Goal: Information Seeking & Learning: Learn about a topic

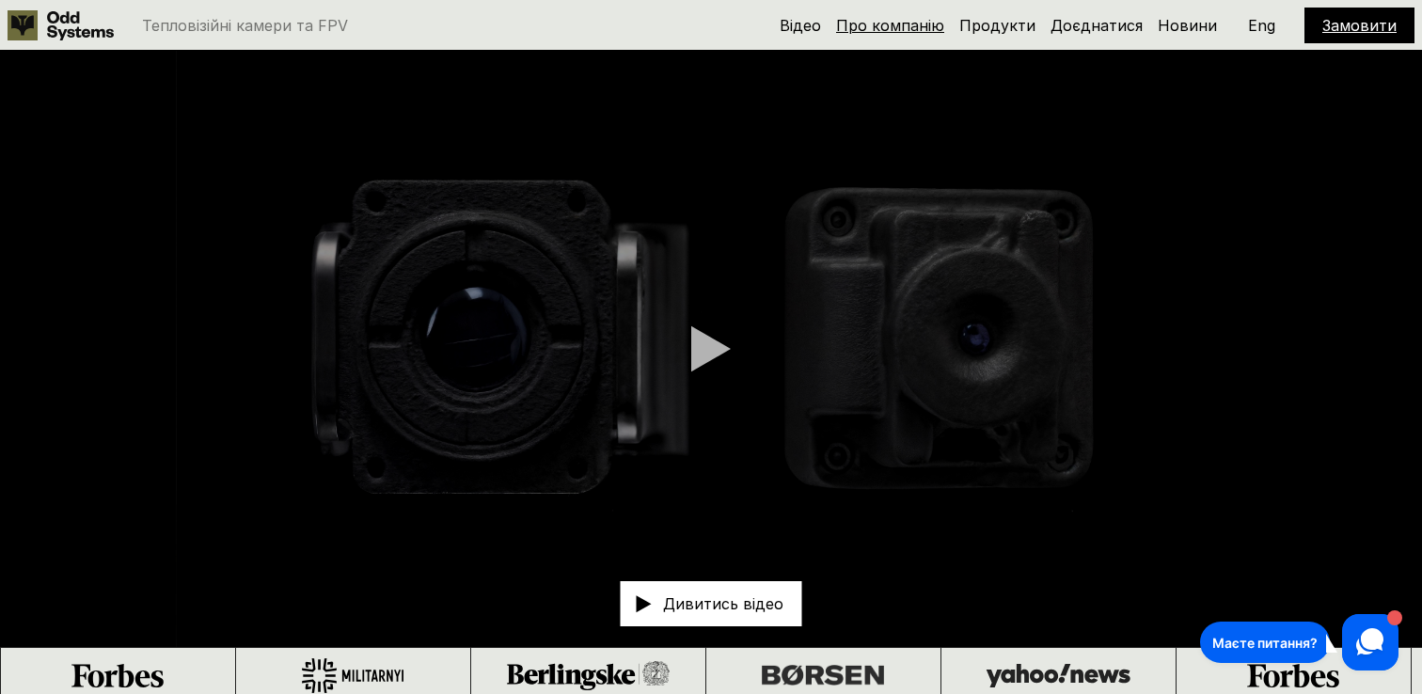
click at [910, 24] on link "Про компанію" at bounding box center [890, 25] width 108 height 19
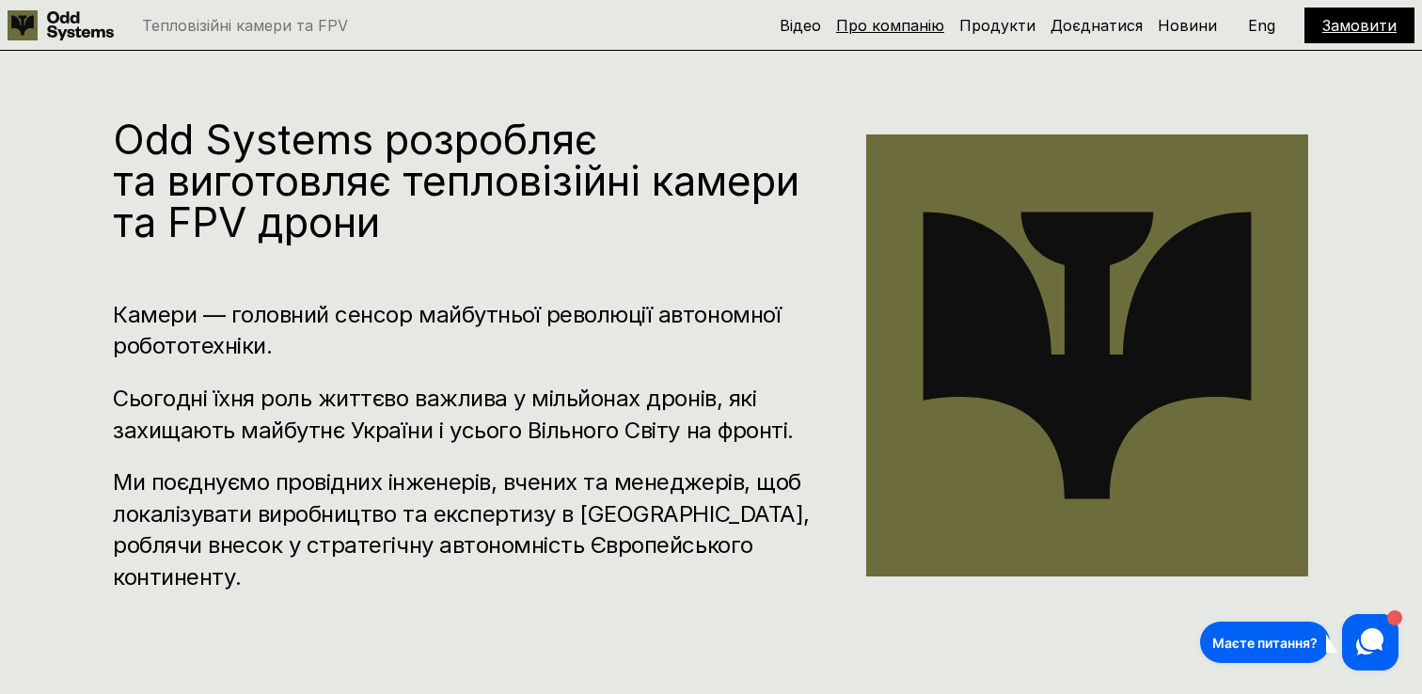
scroll to position [703, 0]
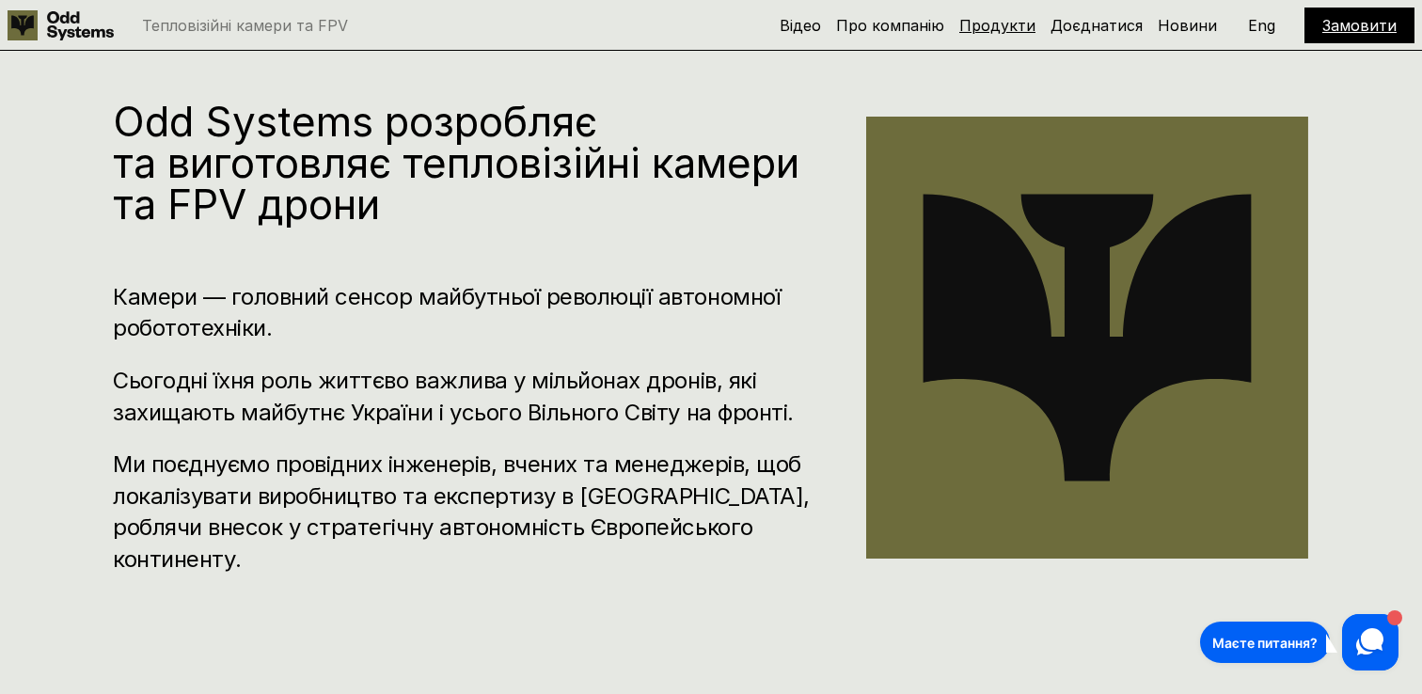
click at [1016, 29] on link "Продукти" at bounding box center [997, 25] width 76 height 19
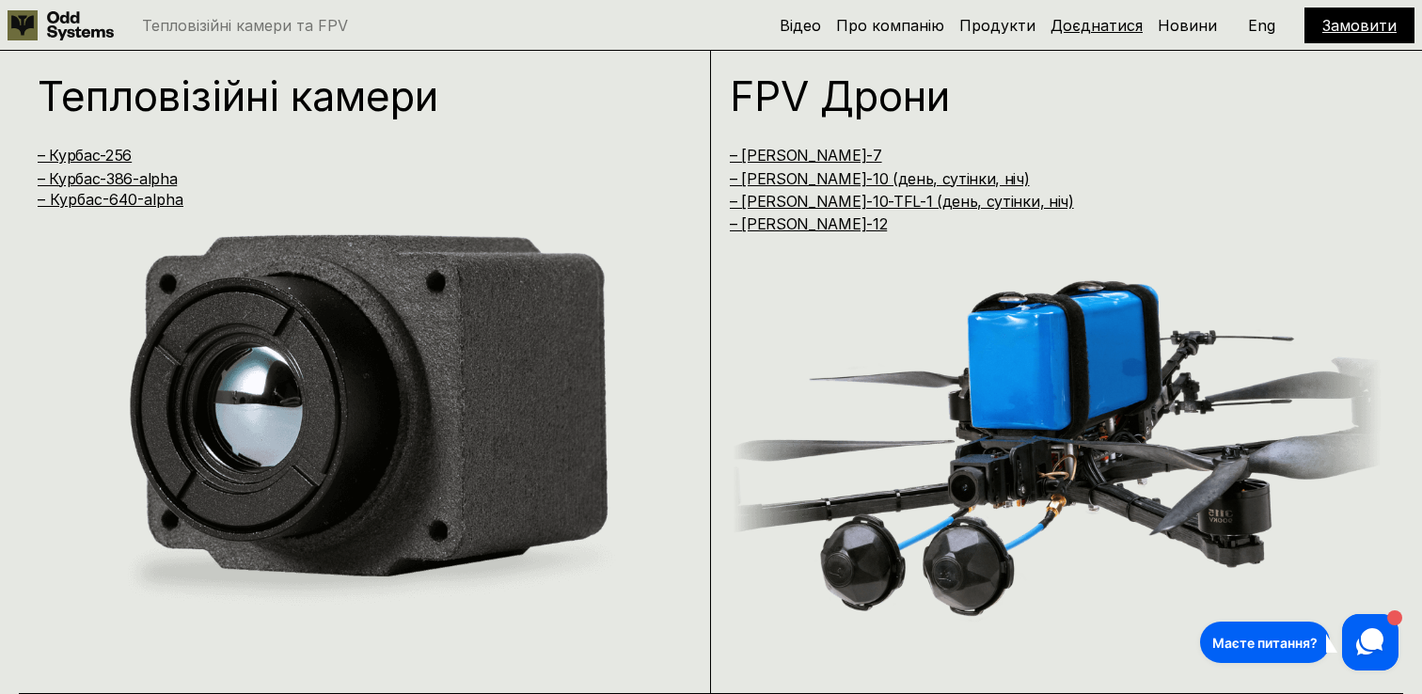
click at [1084, 28] on link "Доєднатися" at bounding box center [1096, 25] width 92 height 19
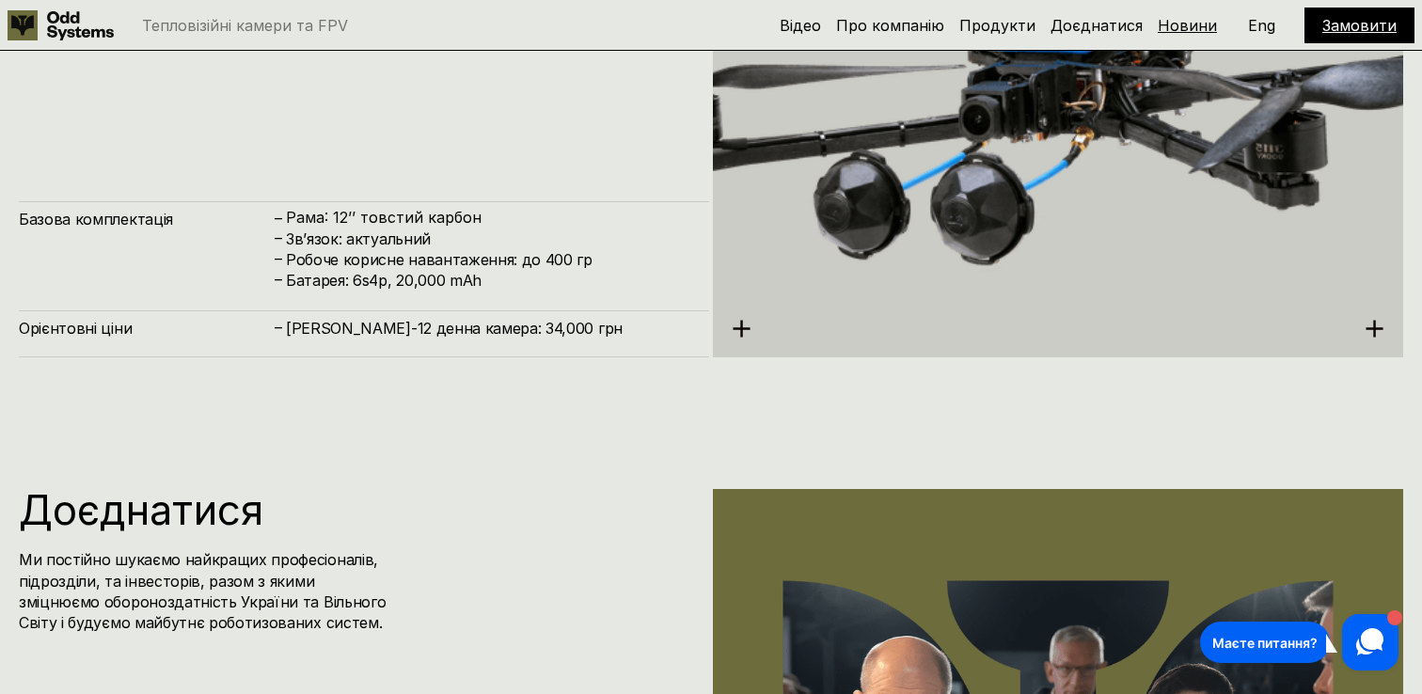
click at [1186, 25] on link "Новини" at bounding box center [1187, 25] width 59 height 19
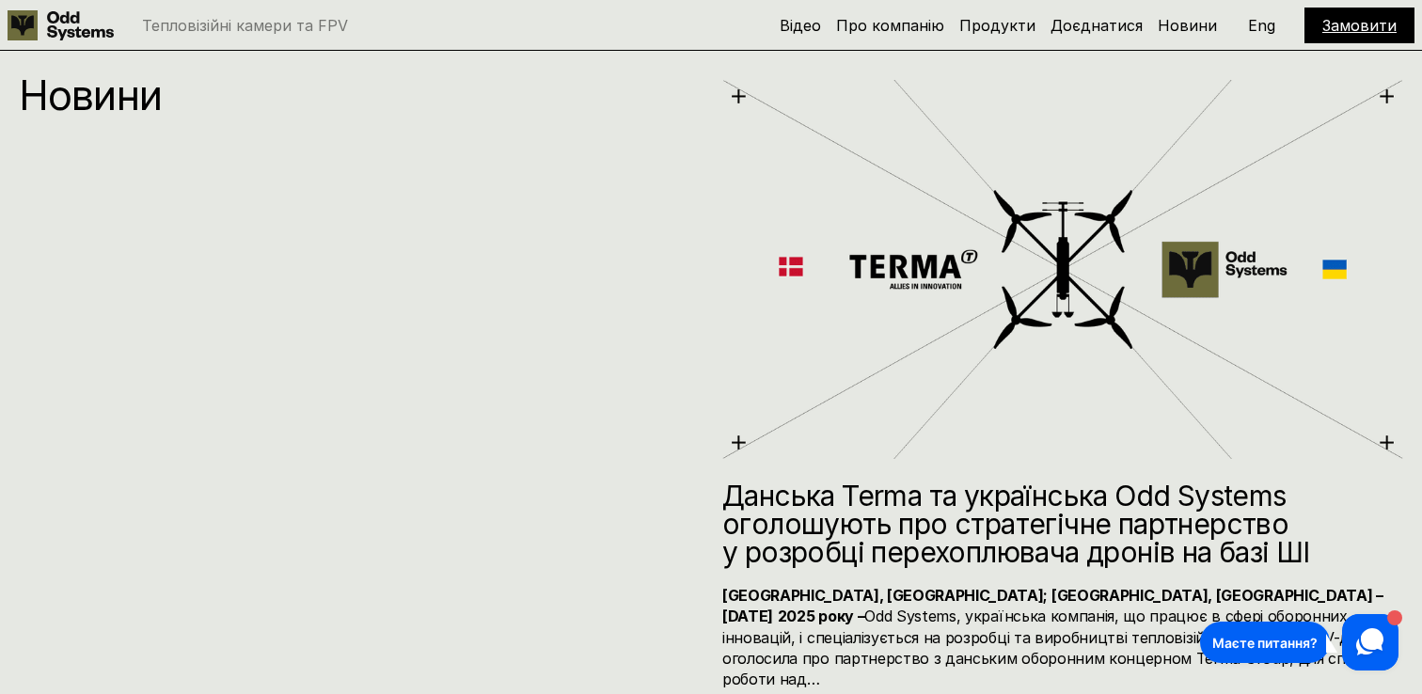
scroll to position [7891, 0]
click at [70, 25] on icon at bounding box center [80, 25] width 67 height 29
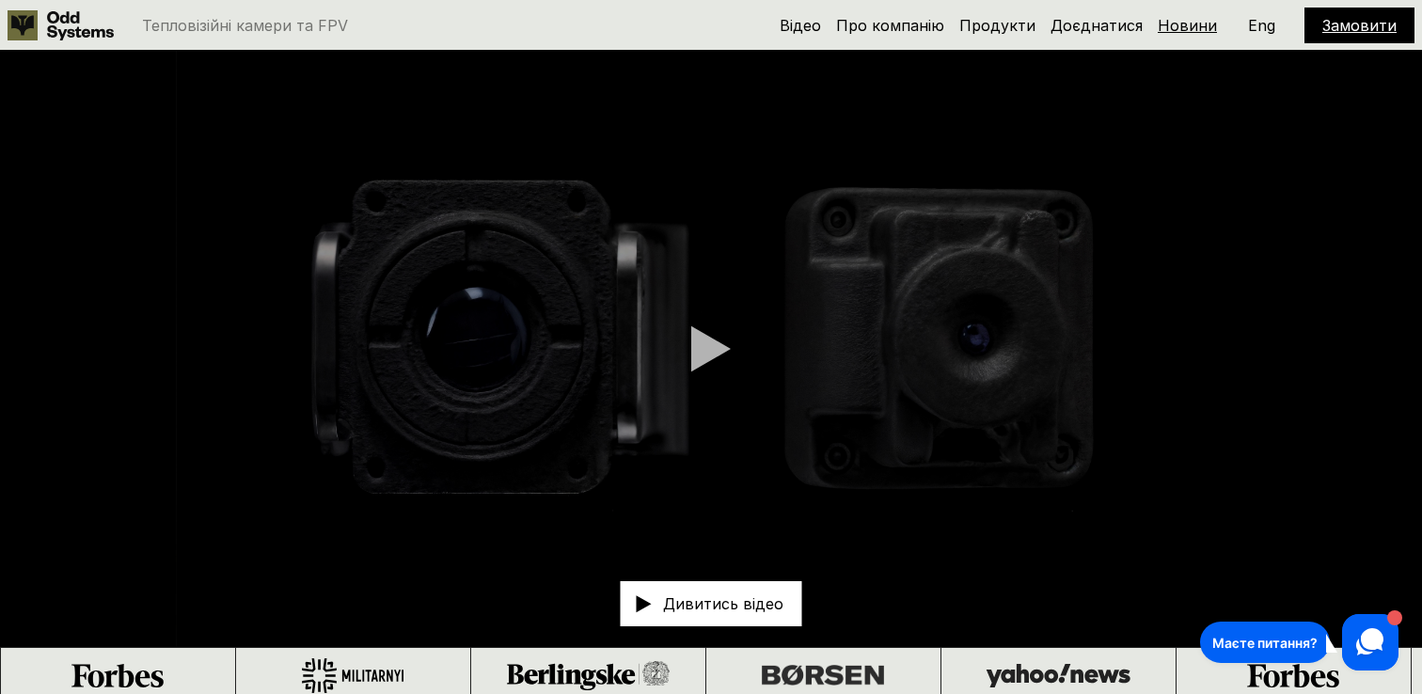
click at [1205, 27] on link "Новини" at bounding box center [1187, 25] width 59 height 19
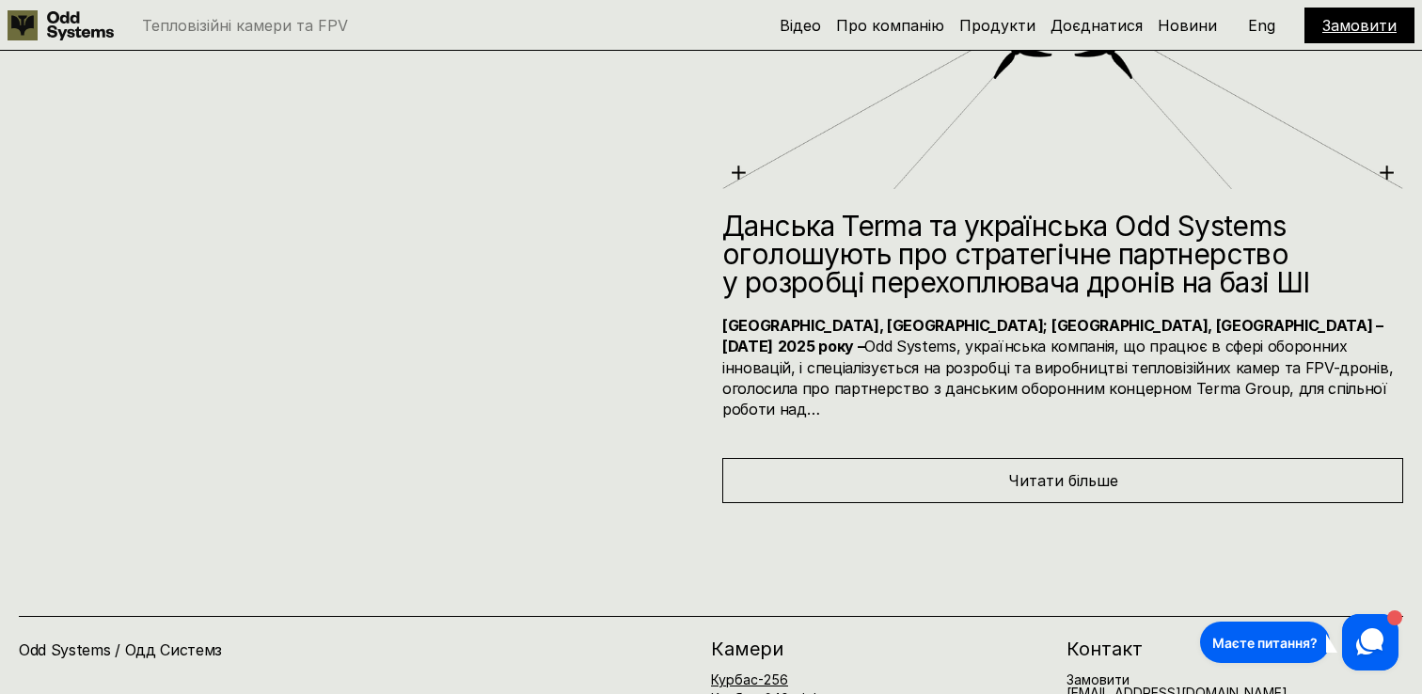
scroll to position [8163, 0]
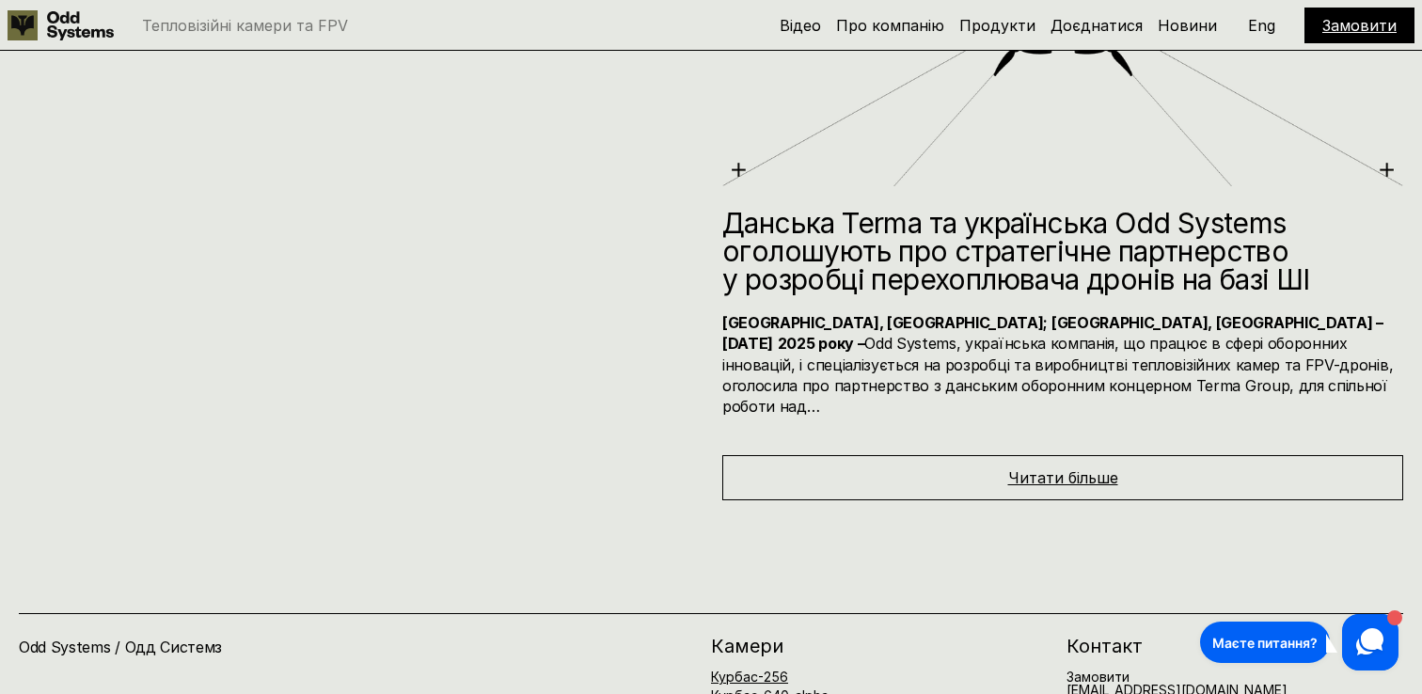
click at [1023, 468] on span "Читати більше" at bounding box center [1063, 477] width 110 height 19
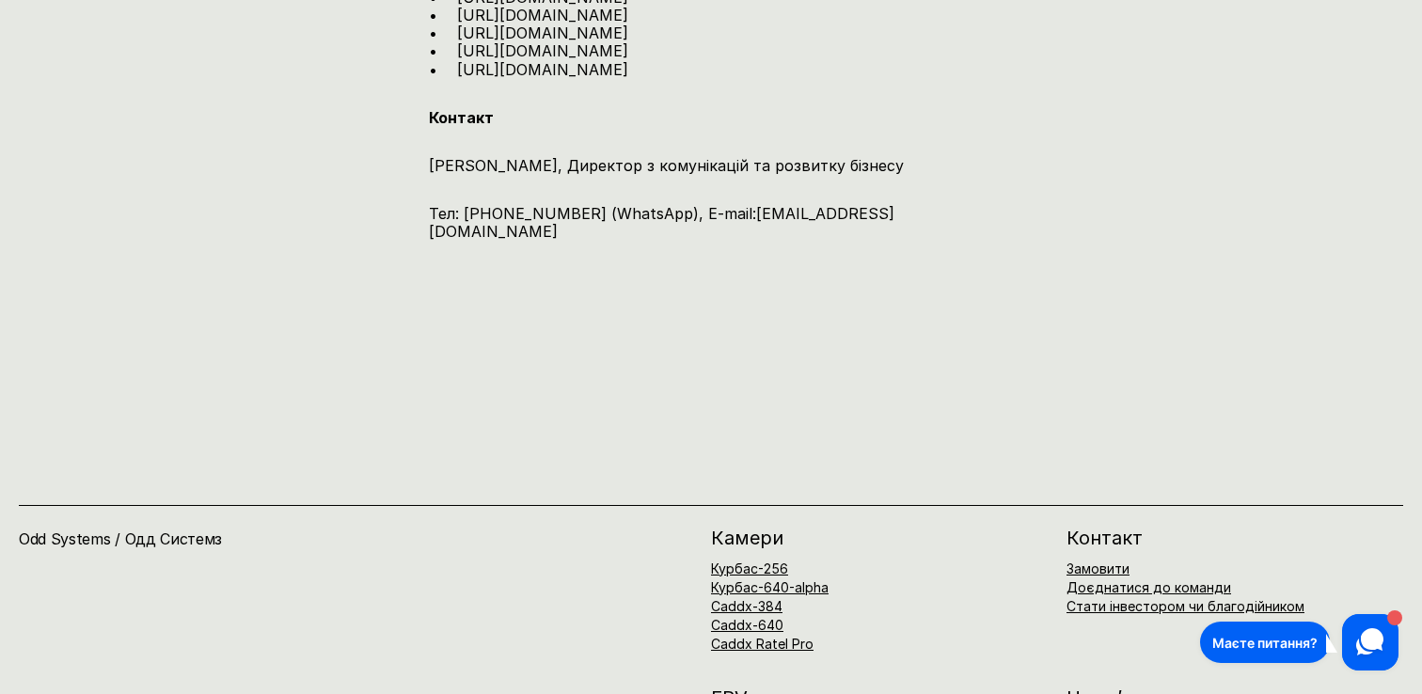
scroll to position [3753, 0]
